Goal: Information Seeking & Learning: Learn about a topic

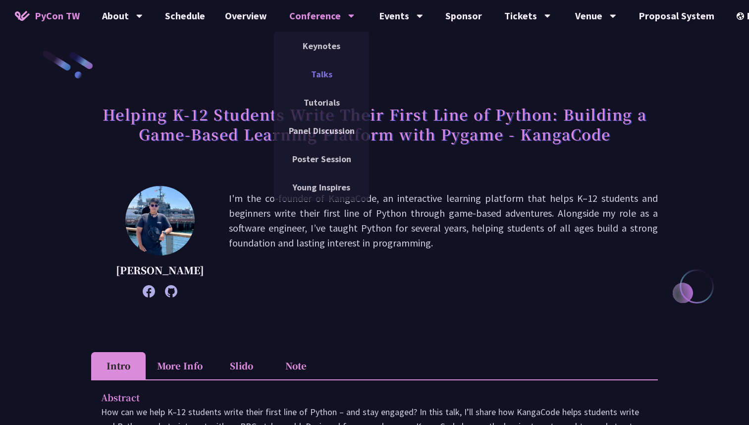
click at [329, 77] on link "Talks" at bounding box center [321, 73] width 95 height 23
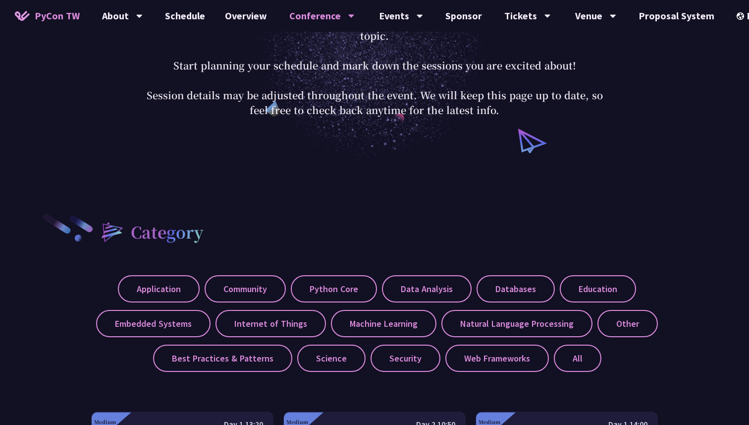
scroll to position [235, 0]
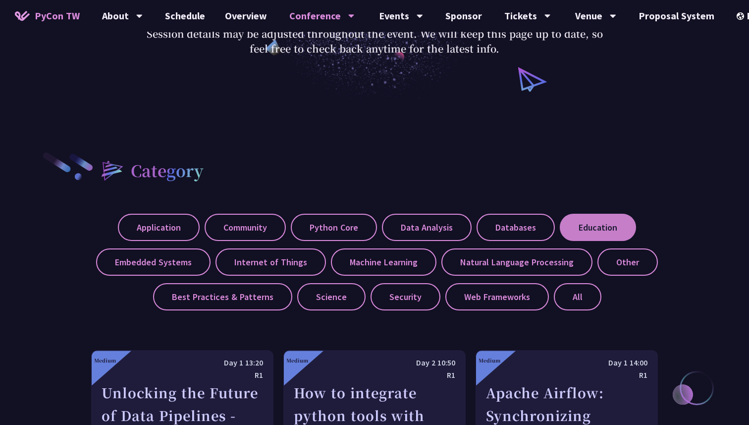
click at [594, 232] on label "Education" at bounding box center [598, 227] width 76 height 27
click at [0, 0] on input "Education" at bounding box center [0, 0] width 0 height 0
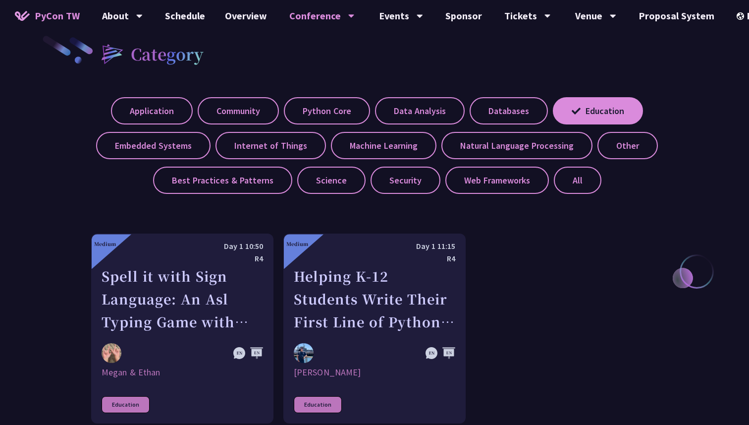
scroll to position [304, 0]
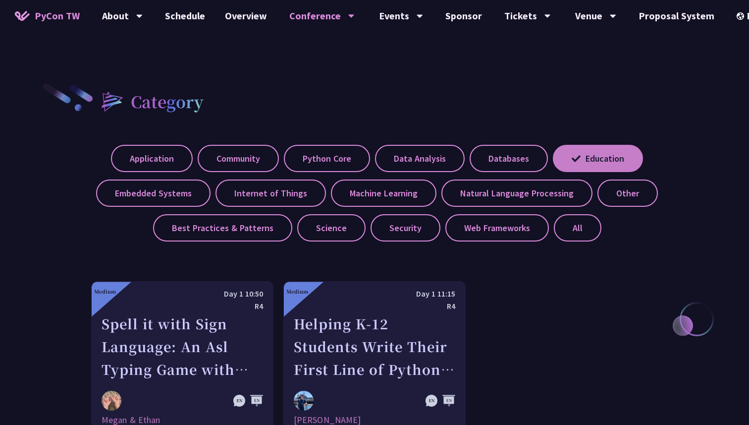
click at [588, 162] on label "Education" at bounding box center [598, 158] width 90 height 27
click at [0, 0] on input "Education" at bounding box center [0, 0] width 0 height 0
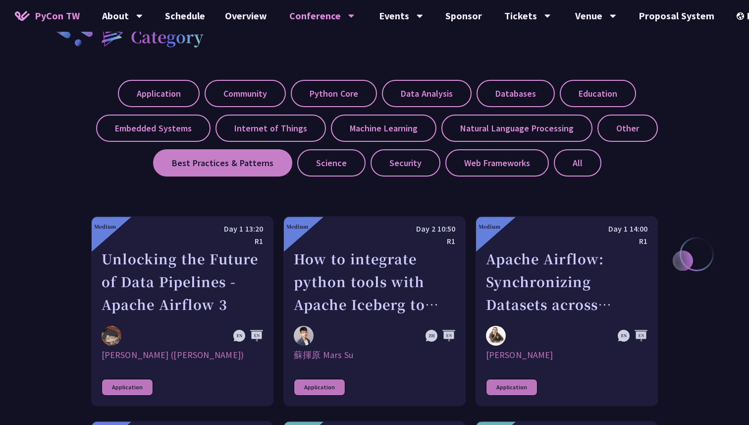
scroll to position [452, 0]
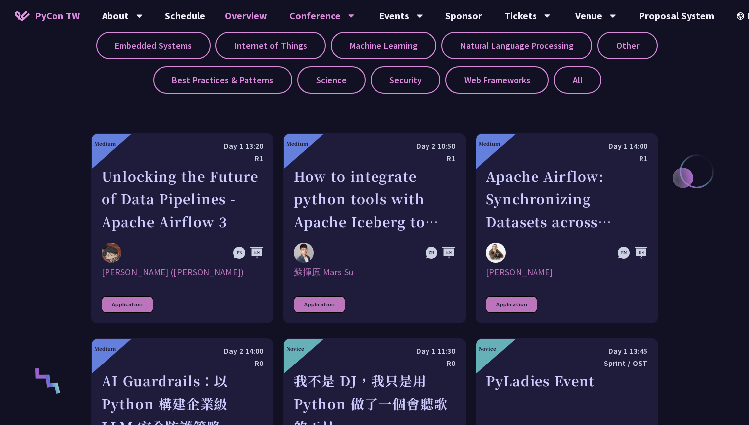
click at [222, 7] on link "Overview" at bounding box center [246, 16] width 62 height 32
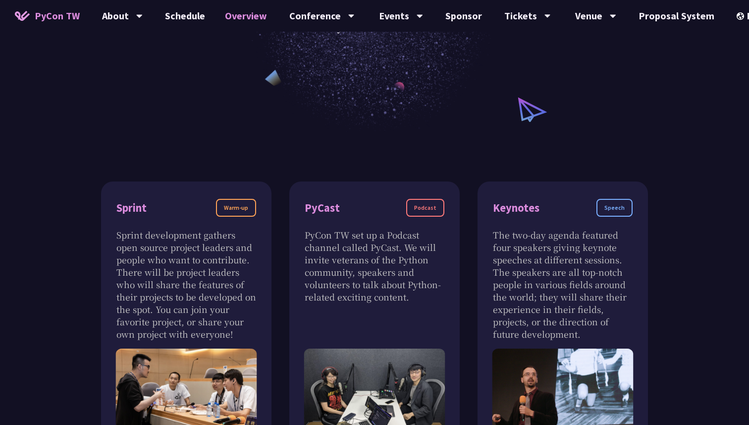
scroll to position [87, 0]
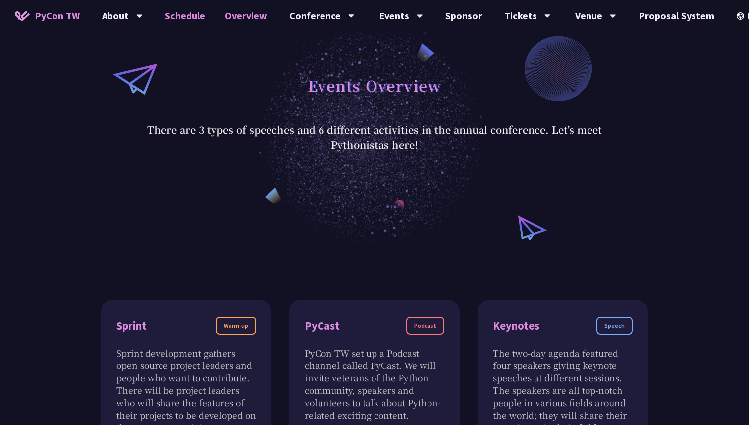
click at [192, 11] on link "Schedule" at bounding box center [185, 16] width 60 height 32
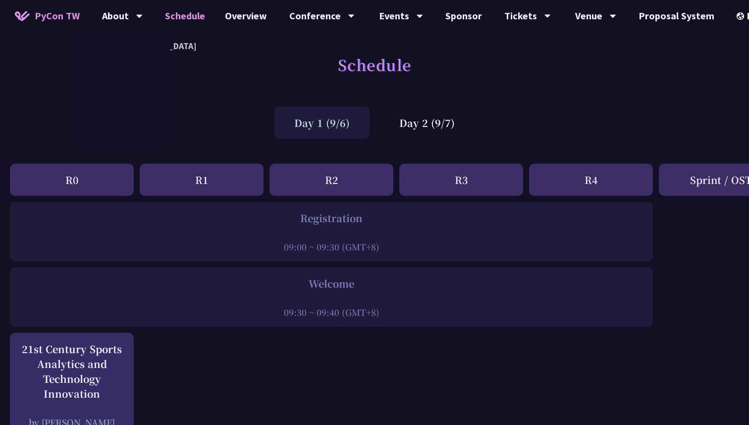
click at [56, 12] on span "PyCon TW" at bounding box center [57, 15] width 45 height 15
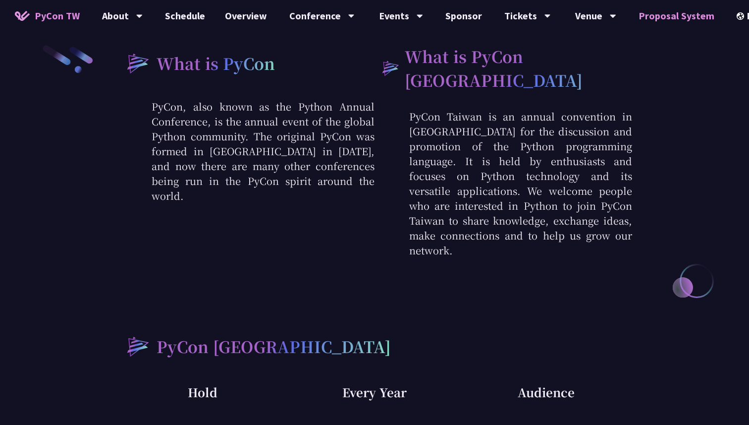
scroll to position [403, 0]
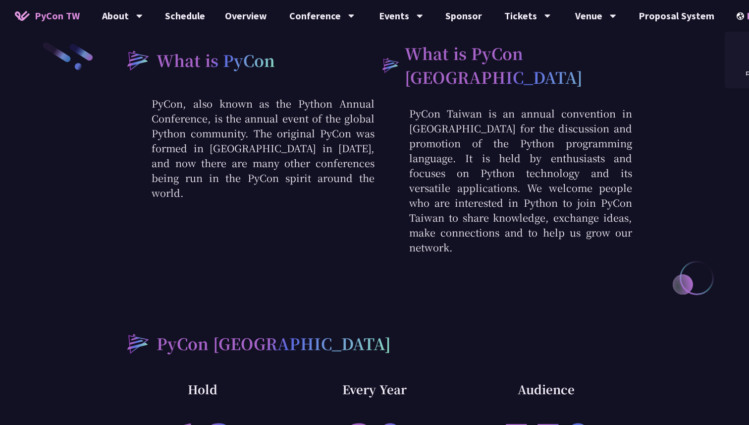
click at [740, 20] on div "EN" at bounding box center [755, 16] width 36 height 32
click at [740, 67] on div "中文" at bounding box center [754, 73] width 59 height 23
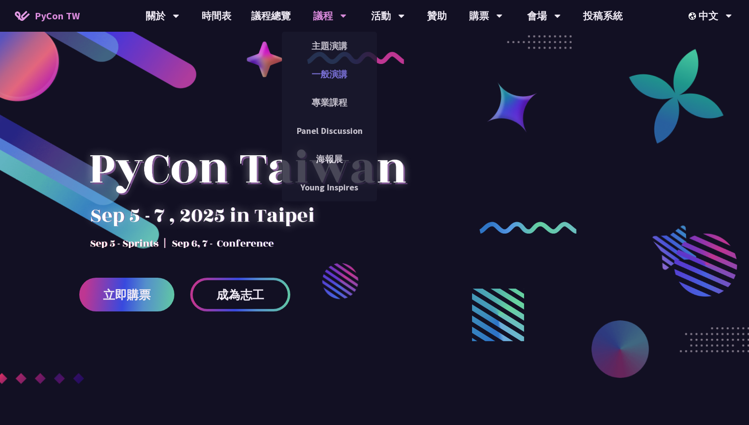
click at [339, 68] on link "一般演講" at bounding box center [329, 73] width 95 height 23
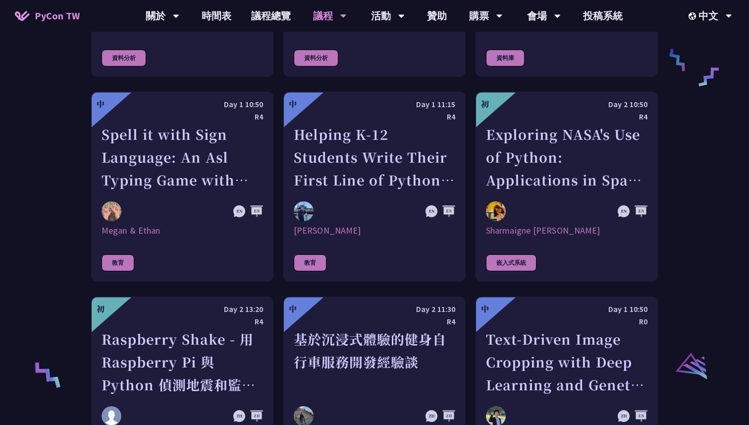
scroll to position [1722, 0]
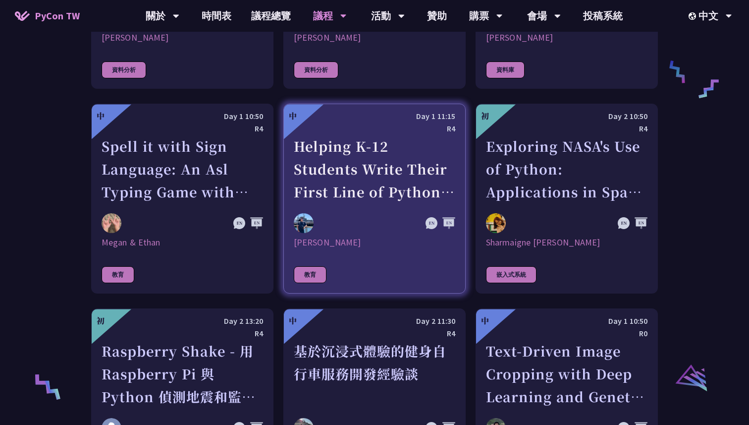
click at [349, 177] on div "Helping K-12 Students Write Their First Line of Python: Building a Game-Based L…" at bounding box center [375, 169] width 162 height 68
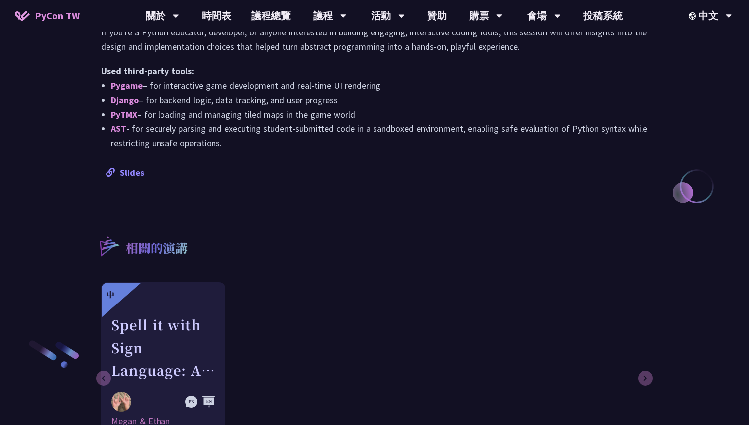
scroll to position [978, 0]
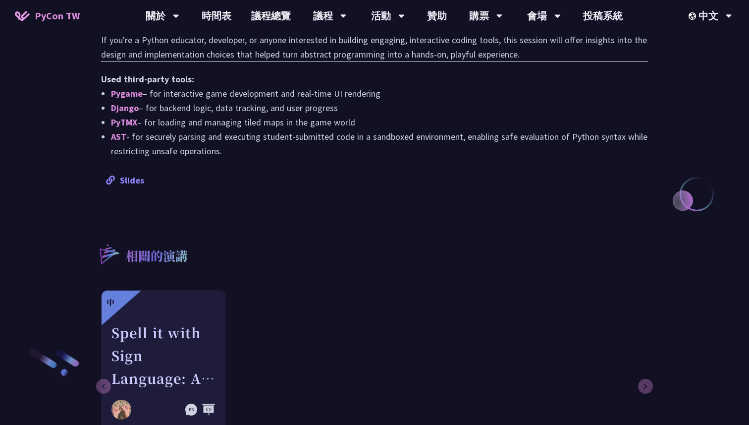
click at [133, 178] on link "Slides" at bounding box center [125, 179] width 38 height 11
